Goal: Check status: Check status

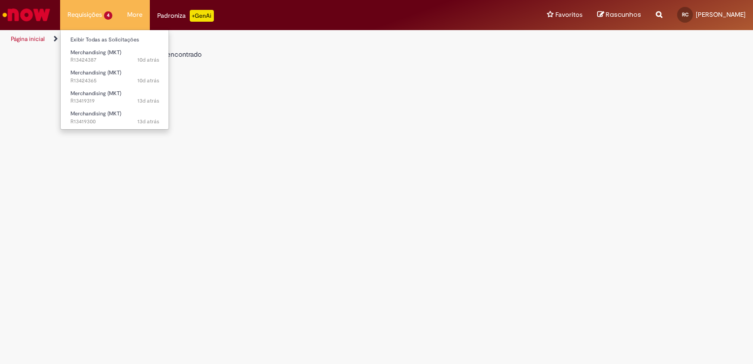
click at [97, 15] on li "Requisições 4 Exibir Todas as Solicitações Merchandising (MKT) 10d atrás 10 dia…" at bounding box center [90, 15] width 60 height 30
click at [92, 38] on link "Exibir Todas as Solicitações" at bounding box center [115, 39] width 108 height 11
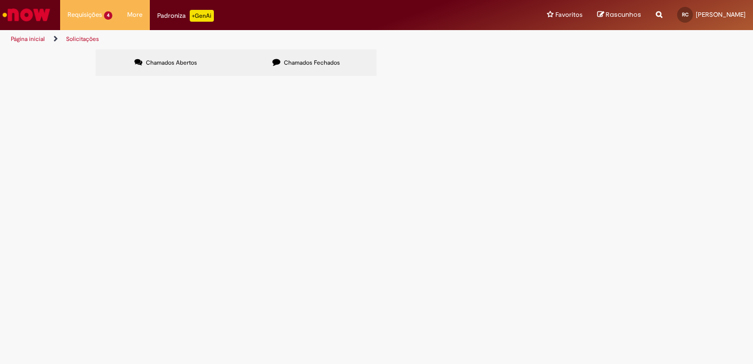
click at [0, 0] on span "Em Validação" at bounding box center [0, 0] width 0 height 0
click at [0, 0] on span "47 RACK PEPSI E GUARANA – ENTREGA EM PDV POSITIVA – [GEOGRAPHIC_DATA]/SP" at bounding box center [0, 0] width 0 height 0
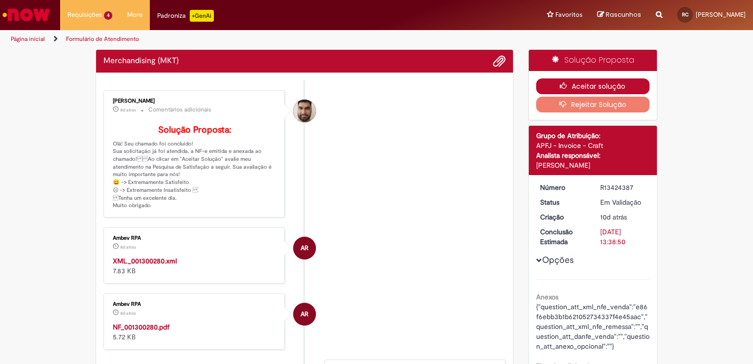
click at [591, 83] on button "Aceitar solução" at bounding box center [593, 86] width 114 height 16
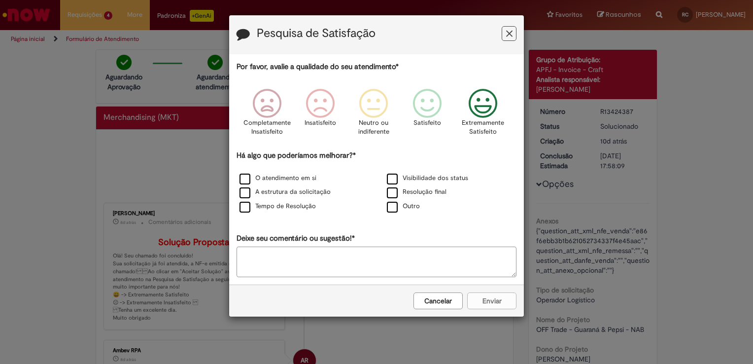
drag, startPoint x: 479, startPoint y: 113, endPoint x: 481, endPoint y: 120, distance: 7.3
click at [478, 113] on icon "Feedback" at bounding box center [483, 104] width 37 height 30
click at [392, 176] on label "Visibilidade dos status" at bounding box center [427, 177] width 81 height 9
click at [493, 299] on button "Enviar" at bounding box center [491, 300] width 49 height 17
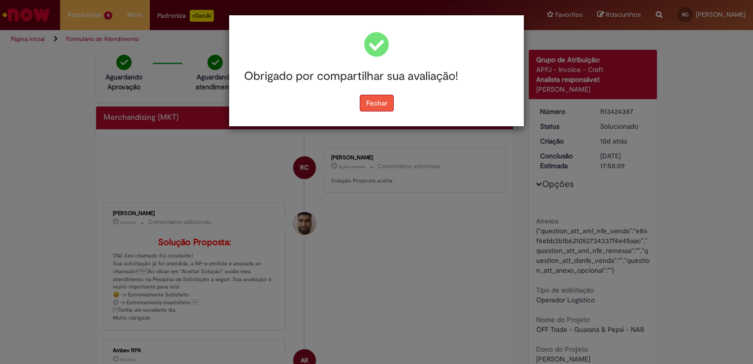
drag, startPoint x: 388, startPoint y: 97, endPoint x: 360, endPoint y: 88, distance: 29.6
click at [388, 96] on button "Fechar" at bounding box center [377, 103] width 34 height 17
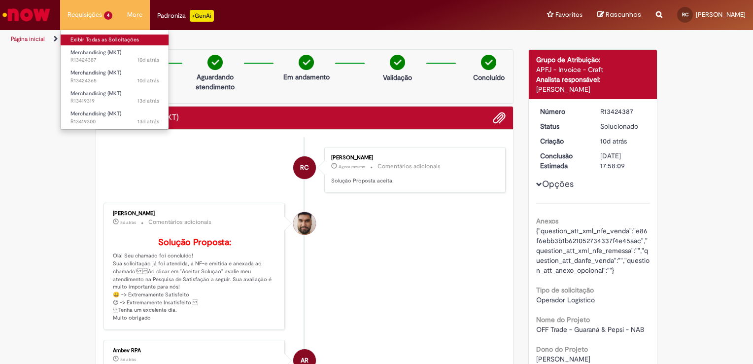
click at [101, 42] on link "Exibir Todas as Solicitações" at bounding box center [115, 39] width 108 height 11
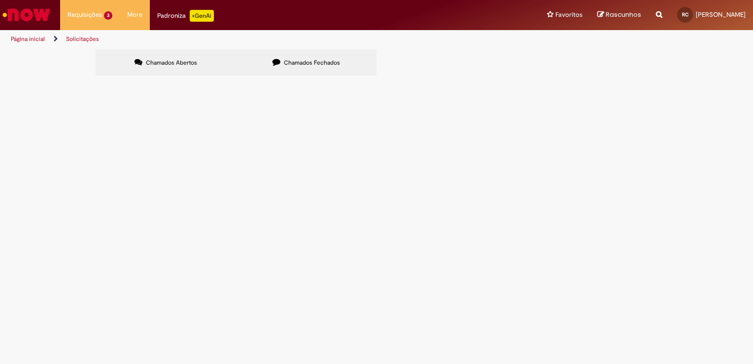
click at [0, 0] on span "92 RACK PEPSI E GUARANA - ENTREGA EM PDV POSITIVA – [GEOGRAPHIC_DATA]/SP" at bounding box center [0, 0] width 0 height 0
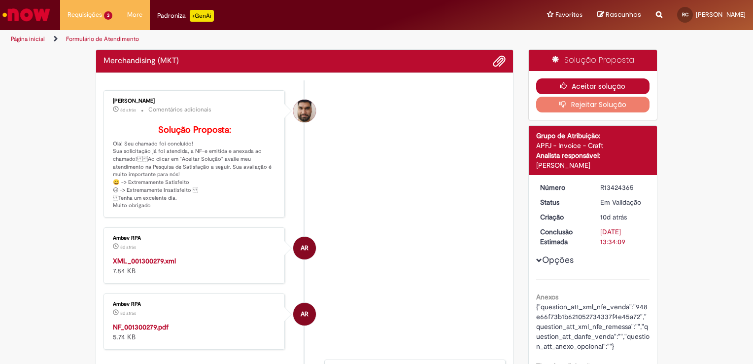
click at [625, 82] on button "Aceitar solução" at bounding box center [593, 86] width 114 height 16
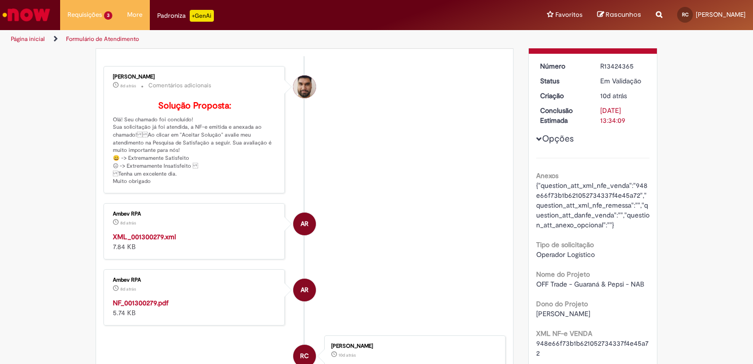
scroll to position [197, 0]
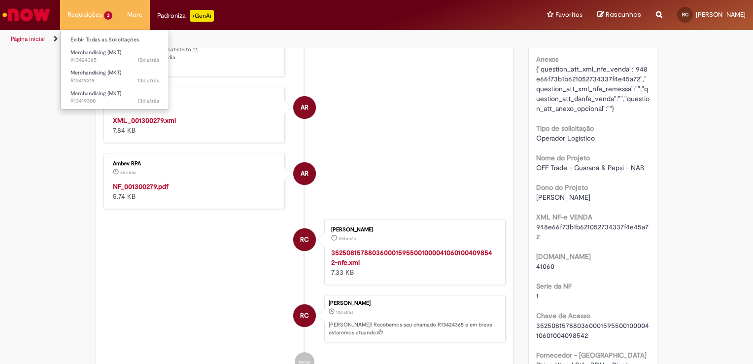
click at [93, 14] on li "Requisições 3 Exibir Todas as Solicitações Merchandising (MKT) 10d atrás 10 dia…" at bounding box center [90, 15] width 60 height 30
click at [100, 37] on link "Exibir Todas as Solicitações" at bounding box center [115, 39] width 108 height 11
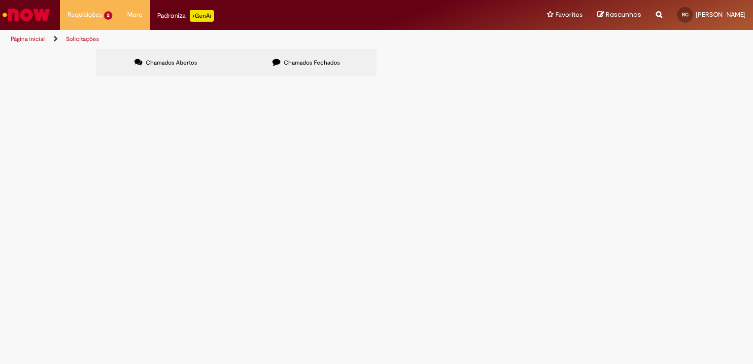
click at [0, 0] on span "Em Validação" at bounding box center [0, 0] width 0 height 0
click at [0, 0] on span "92 RACK PEPSI E GUARANA - HUB [GEOGRAPHIC_DATA]" at bounding box center [0, 0] width 0 height 0
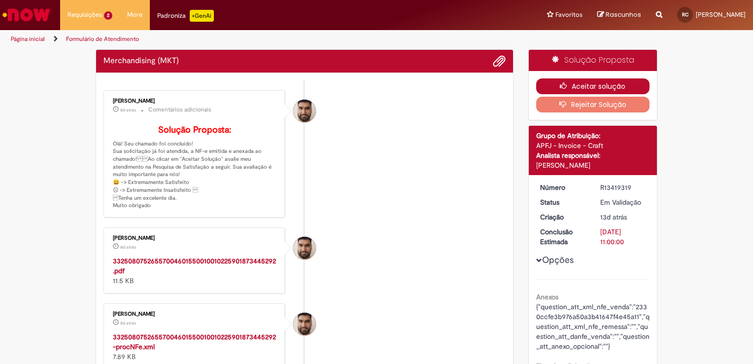
click at [627, 86] on button "Aceitar solução" at bounding box center [593, 86] width 114 height 16
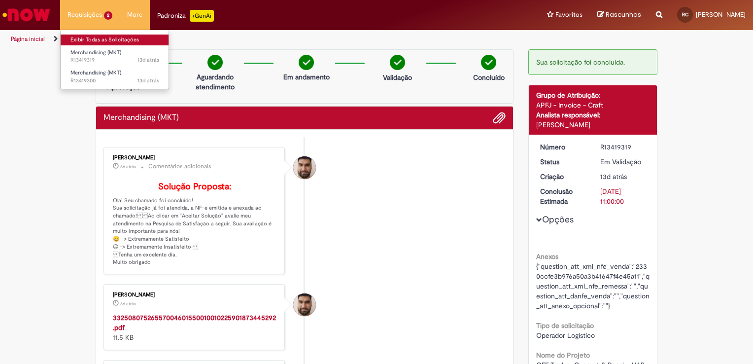
click at [97, 36] on link "Exibir Todas as Solicitações" at bounding box center [115, 39] width 108 height 11
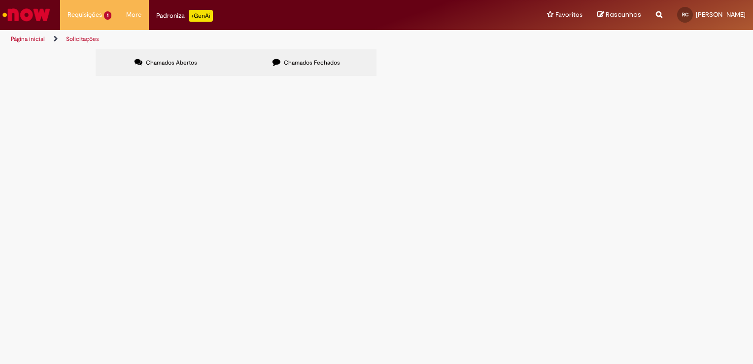
click at [85, 42] on link "Solicitações" at bounding box center [82, 39] width 33 height 8
click at [87, 17] on li "Requisições 1 Exibir Todas as Solicitações Merchandising (MKT) 13d atrás 13 dia…" at bounding box center [89, 15] width 59 height 30
click at [0, 0] on span "10 LUMINOSOS CORONA CERO - a transportadora que irá coletar é [GEOGRAPHIC_DATA]…" at bounding box center [0, 0] width 0 height 0
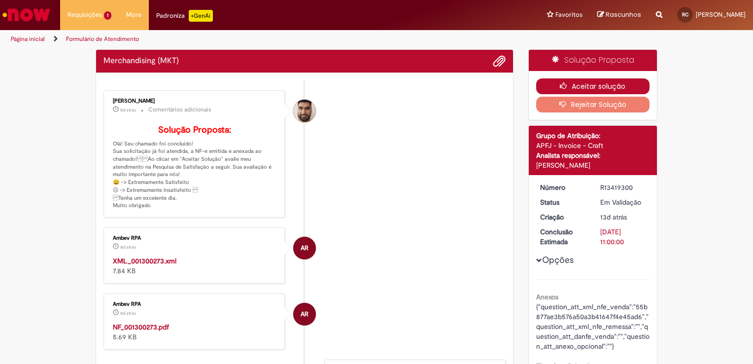
click at [610, 91] on button "Aceitar solução" at bounding box center [593, 86] width 114 height 16
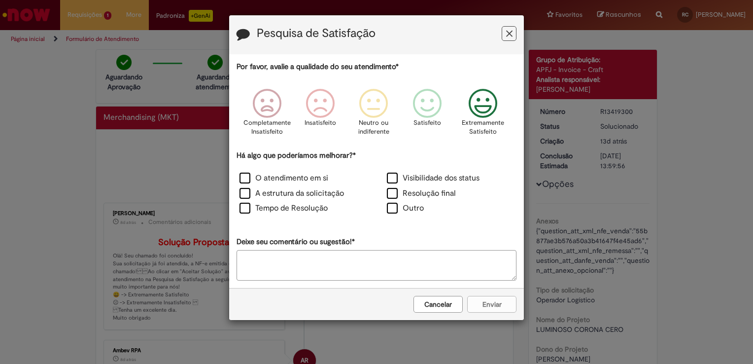
click at [477, 116] on icon "Feedback" at bounding box center [483, 104] width 37 height 30
click at [394, 208] on label "Outro" at bounding box center [405, 208] width 37 height 11
click at [397, 205] on label "Outro" at bounding box center [405, 208] width 37 height 11
click at [392, 176] on label "Visibilidade dos status" at bounding box center [433, 177] width 93 height 11
click at [500, 306] on button "Enviar" at bounding box center [491, 304] width 49 height 17
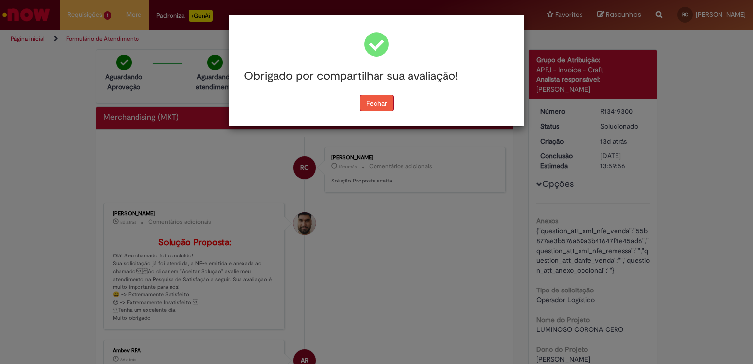
click at [381, 100] on button "Fechar" at bounding box center [377, 103] width 34 height 17
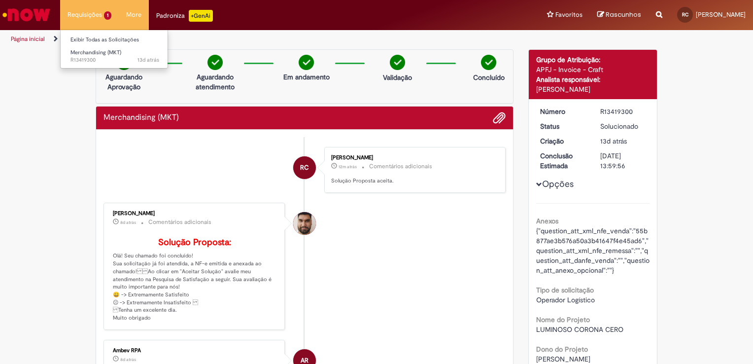
click at [108, 12] on li "Requisições 1 Exibir Todas as Solicitações Merchandising (MKT) 13d atrás 13 dia…" at bounding box center [89, 15] width 59 height 30
click at [93, 34] on link "Exibir Todas as Solicitações" at bounding box center [115, 39] width 108 height 11
